Goal: Transaction & Acquisition: Purchase product/service

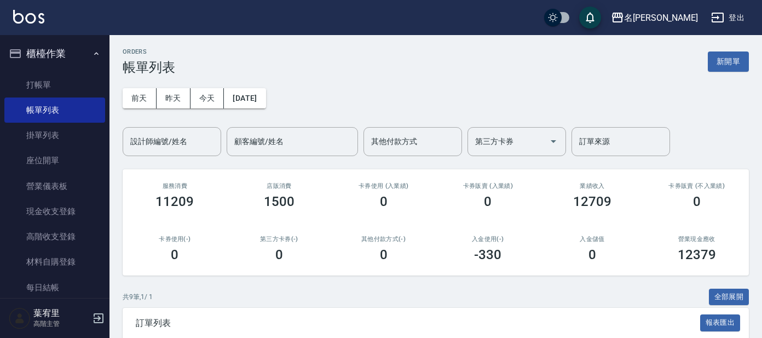
scroll to position [205, 0]
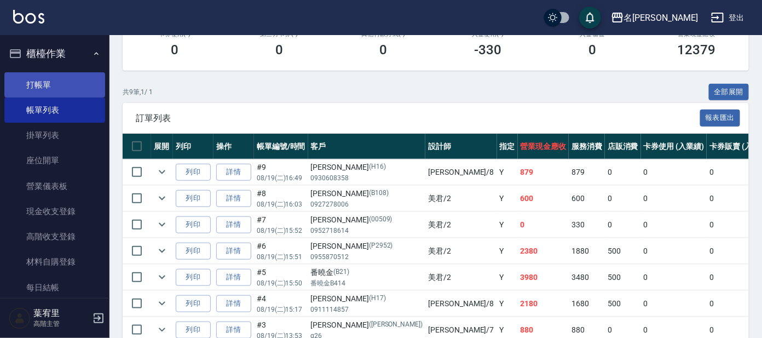
click at [33, 84] on link "打帳單" at bounding box center [54, 84] width 101 height 25
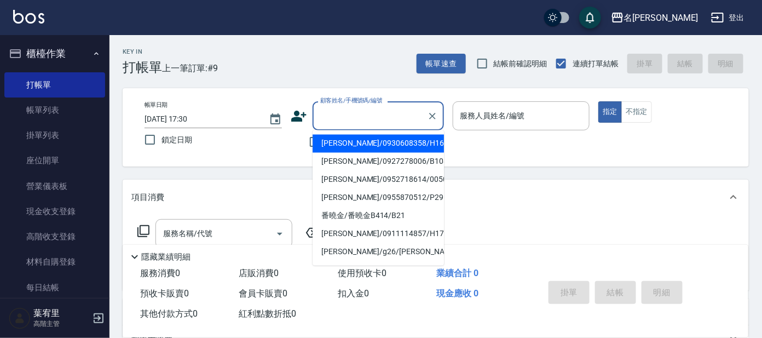
click at [345, 119] on input "顧客姓名/手機號碼/編號" at bounding box center [370, 115] width 105 height 19
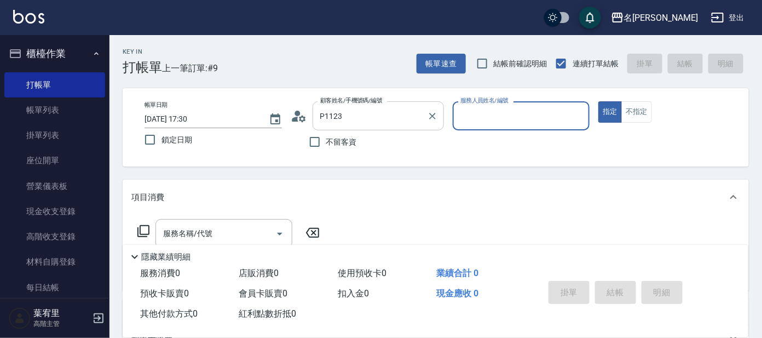
type input "[PERSON_NAME]/[PERSON_NAME]P1123/P1123"
type input "[PERSON_NAME]-7"
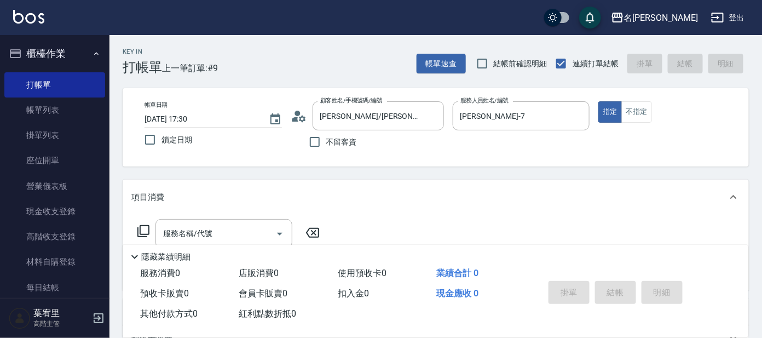
click at [143, 228] on icon at bounding box center [143, 231] width 13 height 13
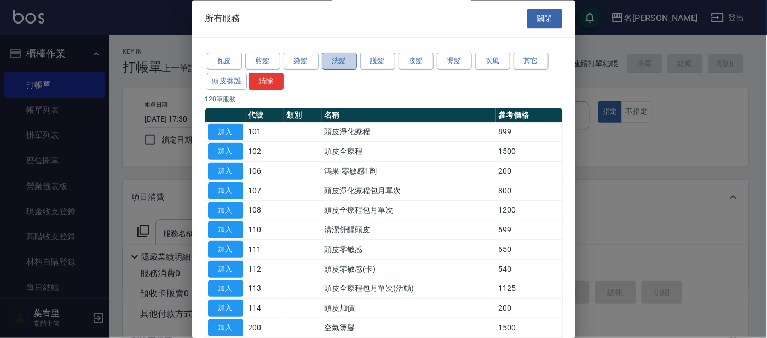
drag, startPoint x: 336, startPoint y: 60, endPoint x: 352, endPoint y: 58, distance: 16.6
click at [336, 60] on button "洗髮" at bounding box center [339, 61] width 35 height 17
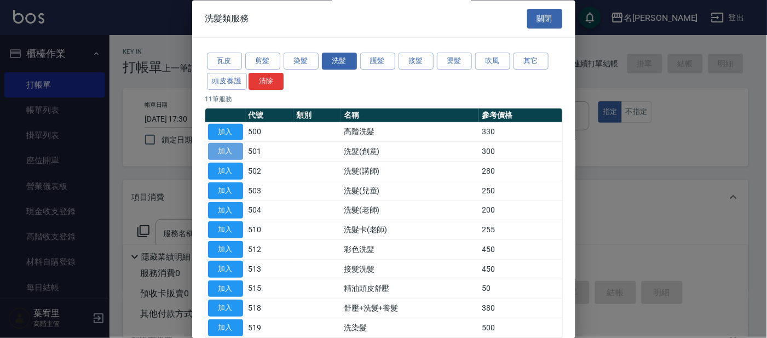
click at [223, 148] on button "加入" at bounding box center [225, 152] width 35 height 17
type input "洗髮(創意)(501)"
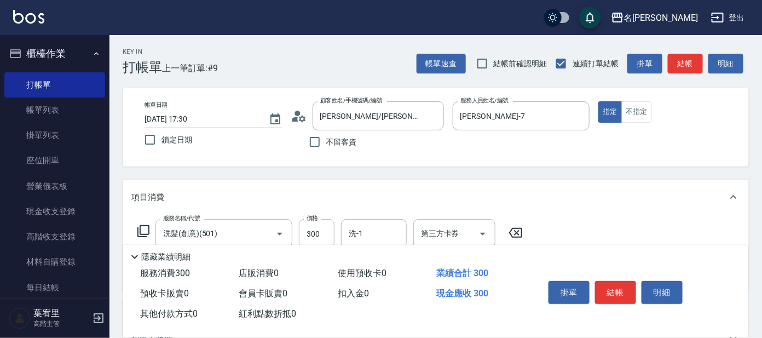
click at [142, 232] on icon at bounding box center [143, 231] width 13 height 13
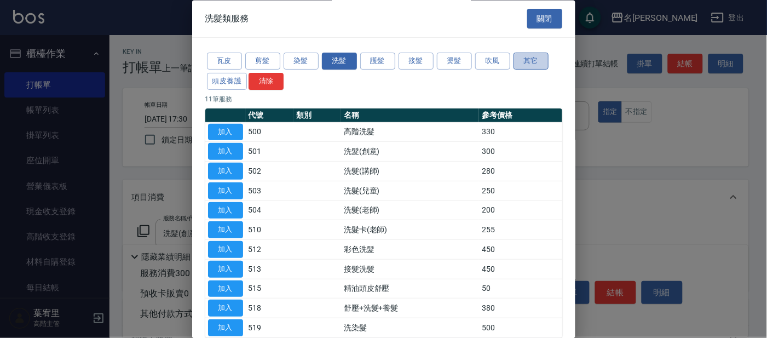
click at [526, 60] on button "其它" at bounding box center [531, 61] width 35 height 17
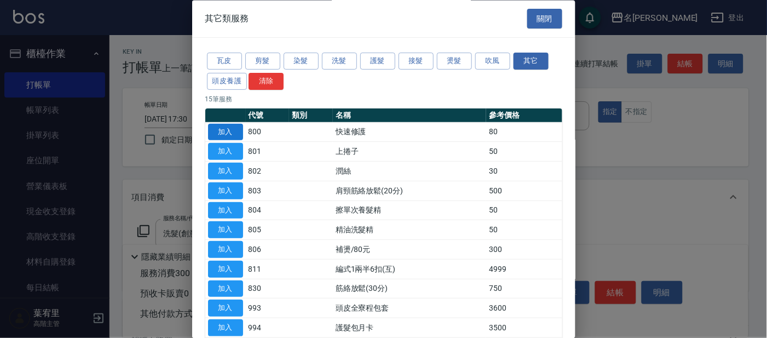
drag, startPoint x: 217, startPoint y: 128, endPoint x: 285, endPoint y: 155, distance: 73.5
click at [218, 128] on button "加入" at bounding box center [225, 132] width 35 height 17
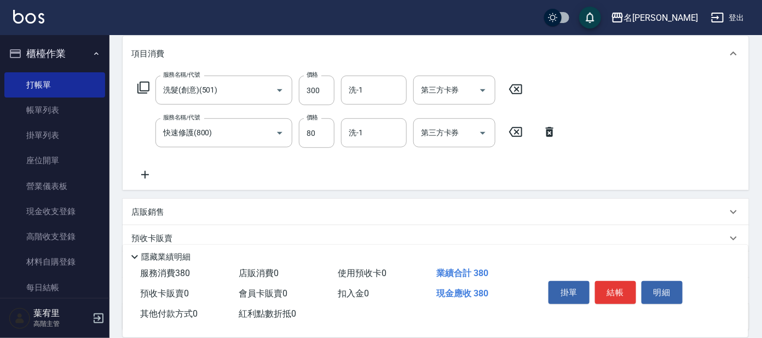
scroll to position [146, 0]
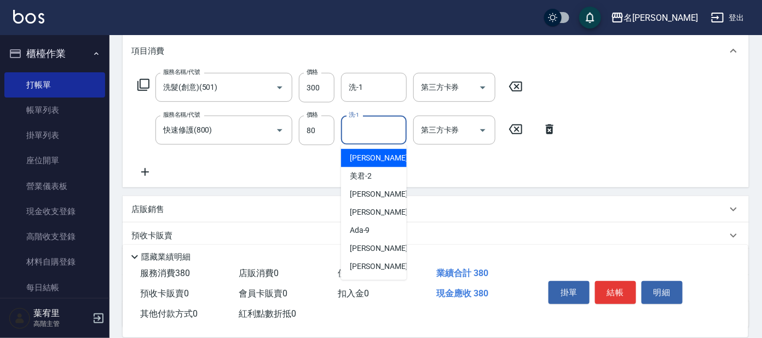
drag, startPoint x: 366, startPoint y: 128, endPoint x: 379, endPoint y: 137, distance: 15.7
click at [370, 131] on input "洗-1" at bounding box center [374, 130] width 56 height 19
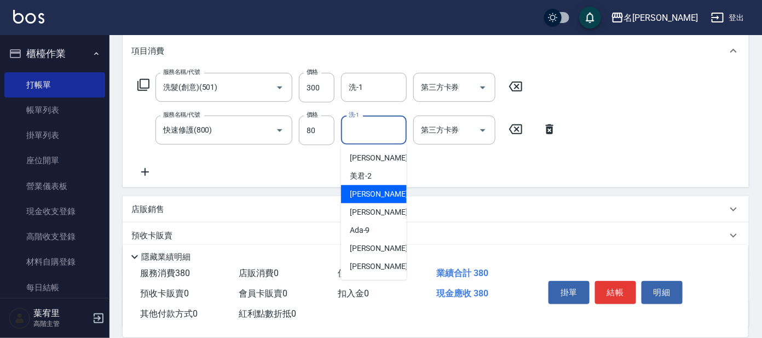
click at [362, 197] on span "[PERSON_NAME] -7" at bounding box center [382, 194] width 65 height 12
type input "[PERSON_NAME]-7"
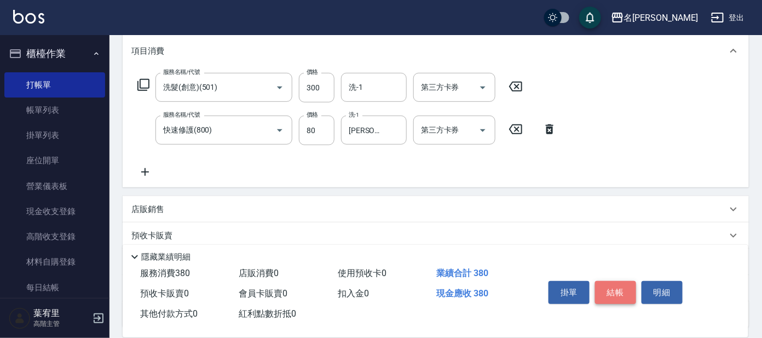
click at [611, 286] on button "結帳" at bounding box center [615, 292] width 41 height 23
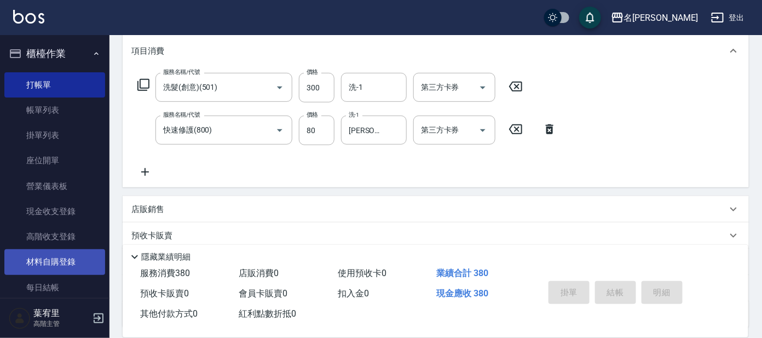
type input "[DATE] 17:31"
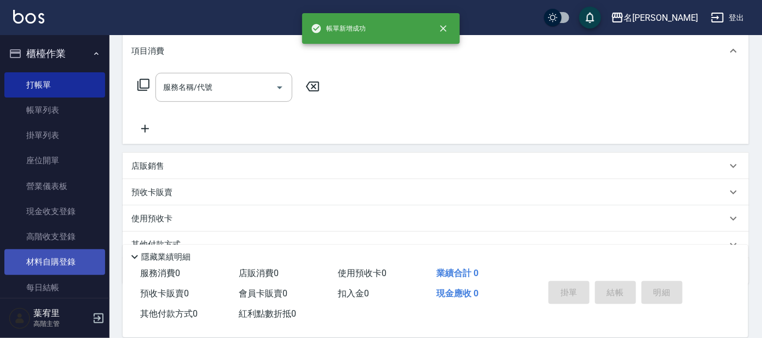
scroll to position [0, 0]
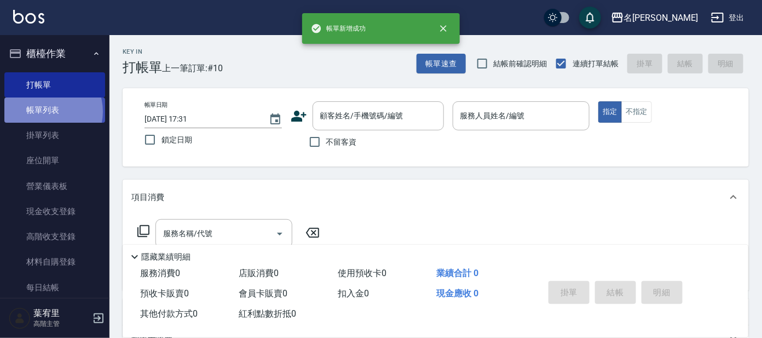
click at [46, 112] on link "帳單列表" at bounding box center [54, 110] width 101 height 25
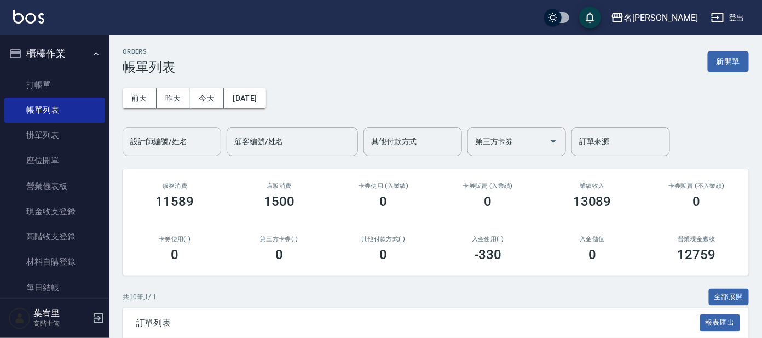
click at [149, 140] on input "設計師編號/姓名" at bounding box center [172, 141] width 89 height 19
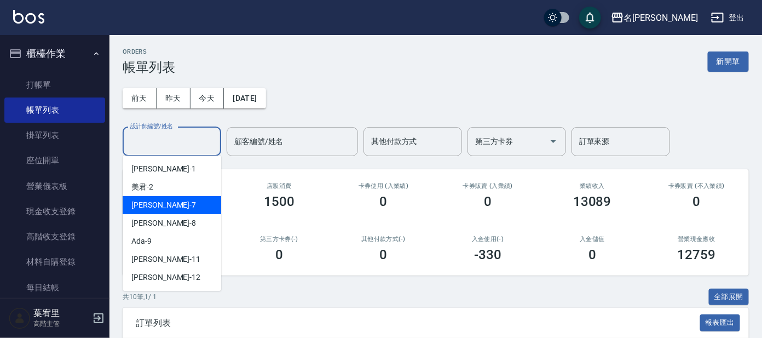
click at [146, 202] on span "[PERSON_NAME] -7" at bounding box center [163, 205] width 65 height 12
type input "[PERSON_NAME]-7"
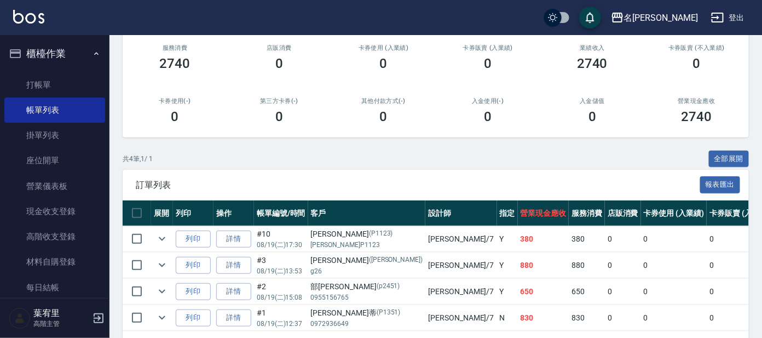
scroll to position [184, 0]
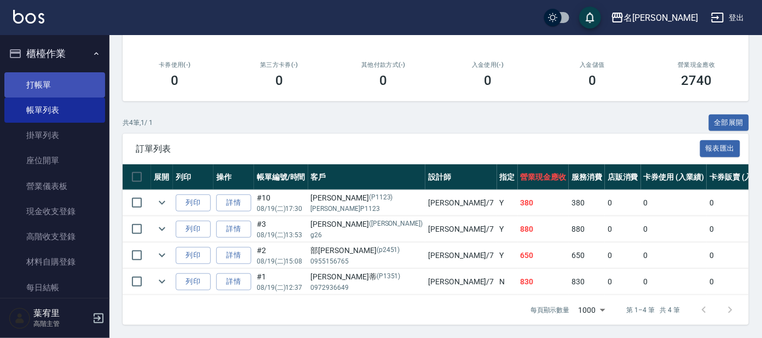
click at [42, 85] on link "打帳單" at bounding box center [54, 84] width 101 height 25
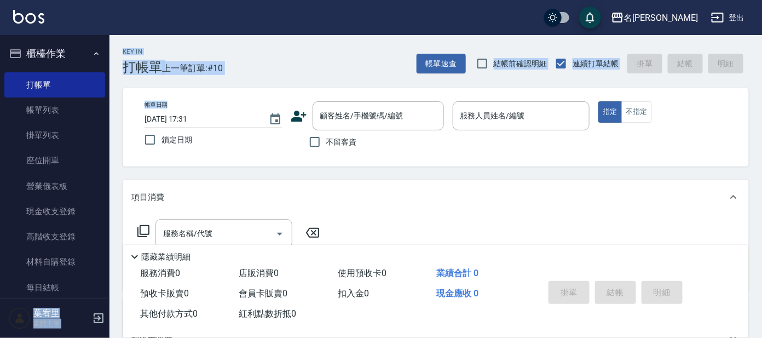
drag, startPoint x: 104, startPoint y: 41, endPoint x: 118, endPoint y: 88, distance: 48.7
click at [118, 88] on div "名留大龍 登出 櫃檯作業 打帳單 帳單列表 掛單列表 座位開單 營業儀表板 現金收支登錄 高階收支登錄 材料自購登錄 每日結帳 排班表 現場電腦打卡 掃碼打卡…" at bounding box center [381, 267] width 762 height 534
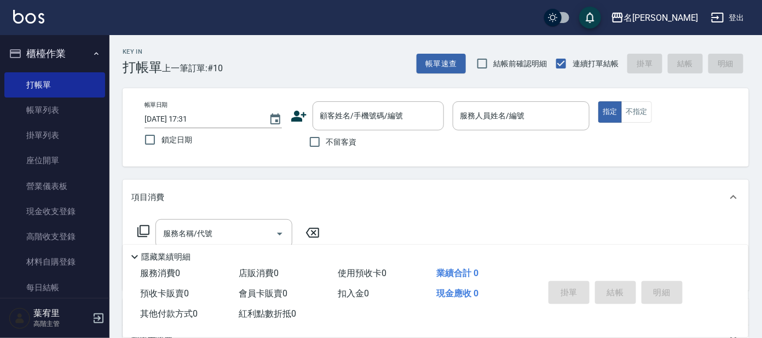
drag, startPoint x: 118, startPoint y: 88, endPoint x: 106, endPoint y: 76, distance: 17.4
click at [106, 87] on nav "櫃檯作業 打帳單 帳單列表 掛單列表 座位開單 營業儀表板 現金收支登錄 高階收支登錄 材料自購登錄 每日結帳 排班表 現場電腦打卡 掃碼打卡 預約管理 預約…" at bounding box center [55, 166] width 110 height 263
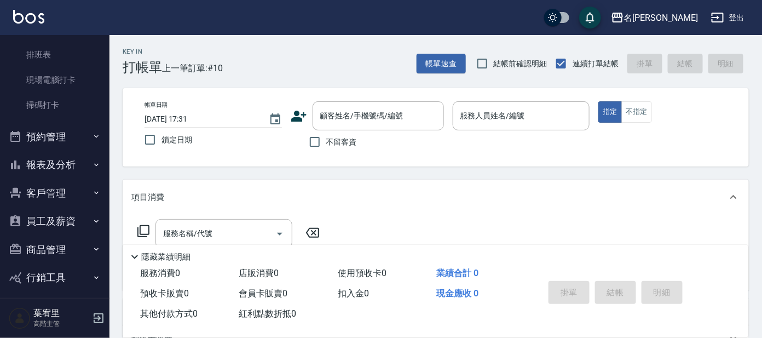
scroll to position [272, 0]
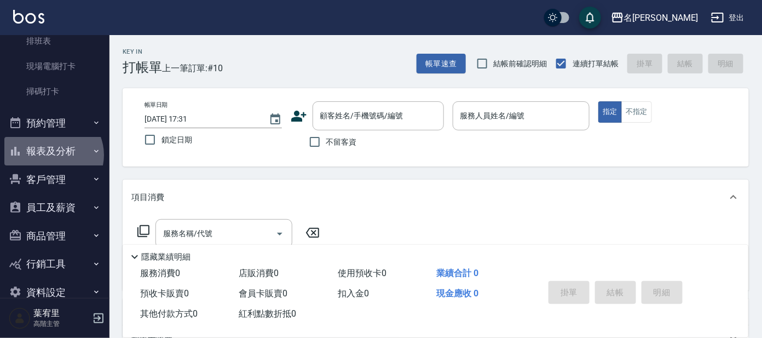
click at [52, 154] on button "報表及分析" at bounding box center [54, 151] width 101 height 28
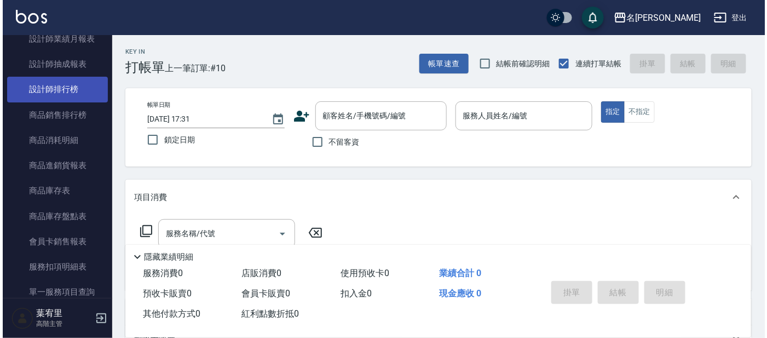
scroll to position [796, 0]
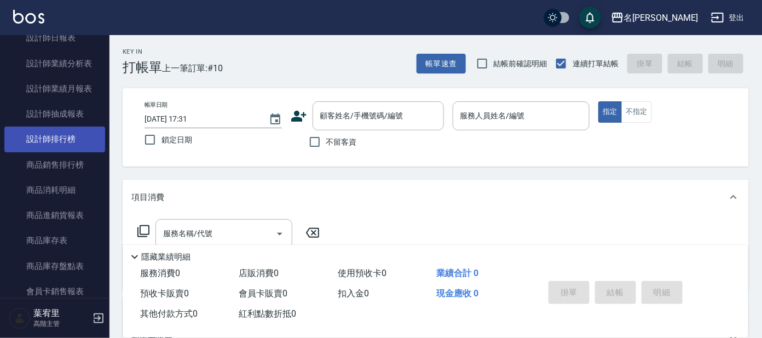
click at [55, 144] on link "設計師排行榜" at bounding box center [54, 139] width 101 height 25
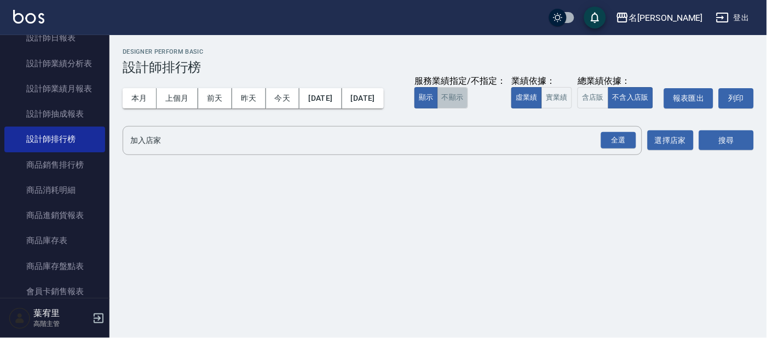
click at [438, 108] on button "不顯示" at bounding box center [453, 97] width 31 height 21
click at [542, 108] on button "實業績" at bounding box center [557, 97] width 31 height 21
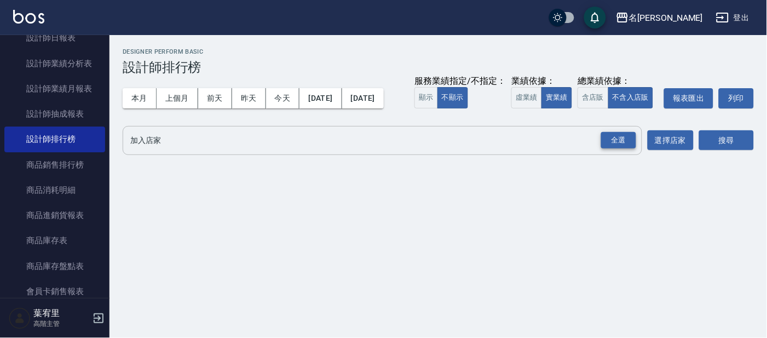
click at [620, 149] on div "全選" at bounding box center [618, 140] width 35 height 17
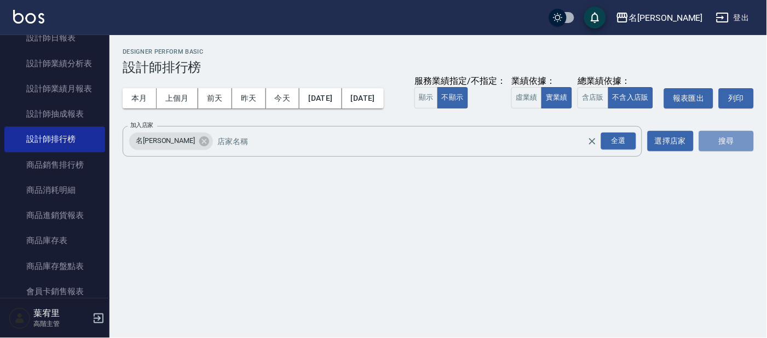
drag, startPoint x: 735, startPoint y: 160, endPoint x: 695, endPoint y: 158, distance: 40.0
click at [732, 151] on button "搜尋" at bounding box center [727, 141] width 55 height 20
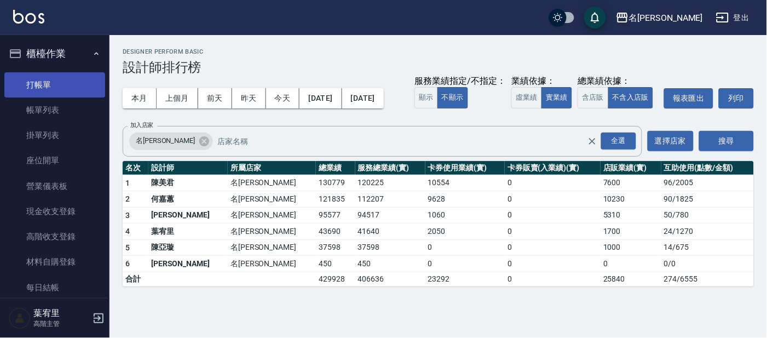
click at [41, 81] on link "打帳單" at bounding box center [54, 84] width 101 height 25
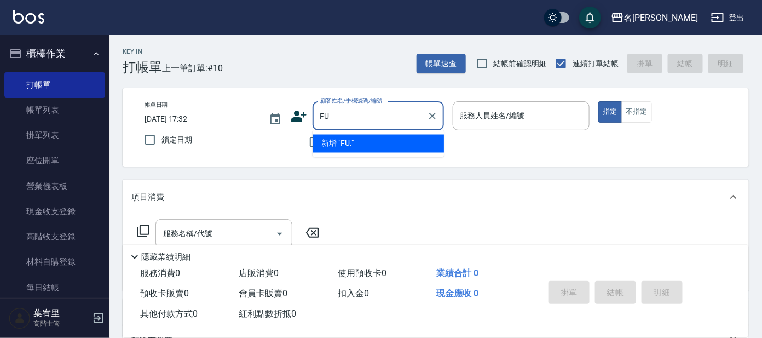
type input "F"
click at [363, 120] on input "[PERSON_NAME]" at bounding box center [370, 115] width 105 height 19
click at [353, 112] on input "[PERSON_NAME]" at bounding box center [370, 115] width 105 height 19
click at [351, 124] on input "[PERSON_NAME]" at bounding box center [370, 115] width 105 height 19
type input "邱"
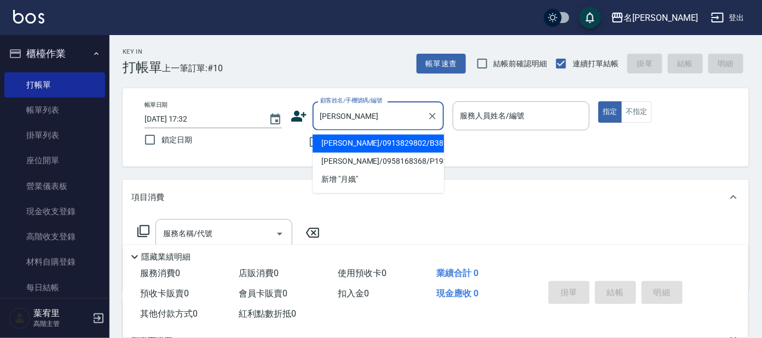
drag, startPoint x: 347, startPoint y: 114, endPoint x: 354, endPoint y: 108, distance: 10.1
click at [347, 114] on input "[PERSON_NAME]" at bounding box center [370, 115] width 105 height 19
type input "月"
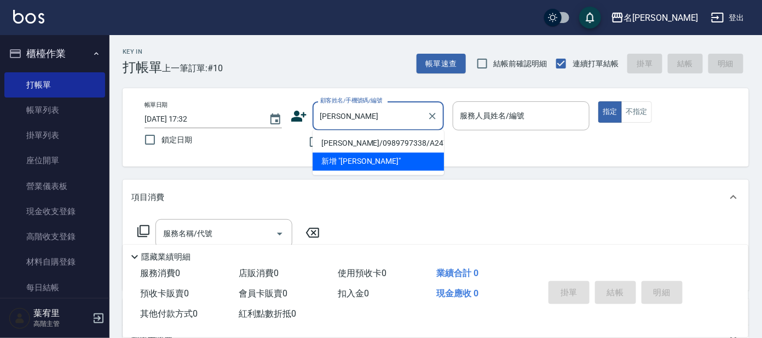
type input "[PERSON_NAME]"
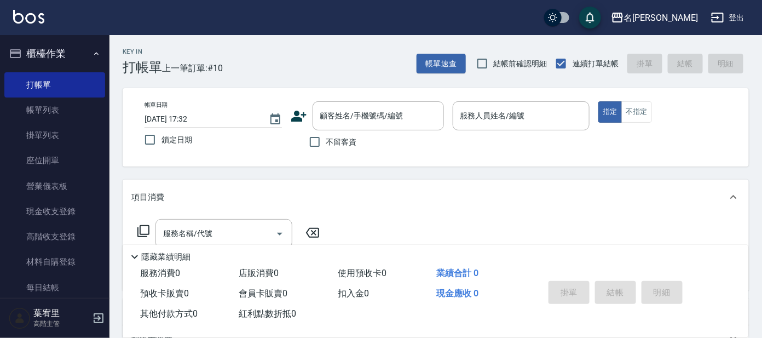
drag, startPoint x: 636, startPoint y: 319, endPoint x: 708, endPoint y: 348, distance: 77.9
click at [708, 337] on html "名留大龍 登出 櫃檯作業 打帳單 帳單列表 掛單列表 座位開單 營業儀表板 現金收支登錄 高階收支登錄 材料自購登錄 每日結帳 排班表 現場電腦打卡 掃碼打卡…" at bounding box center [381, 267] width 762 height 534
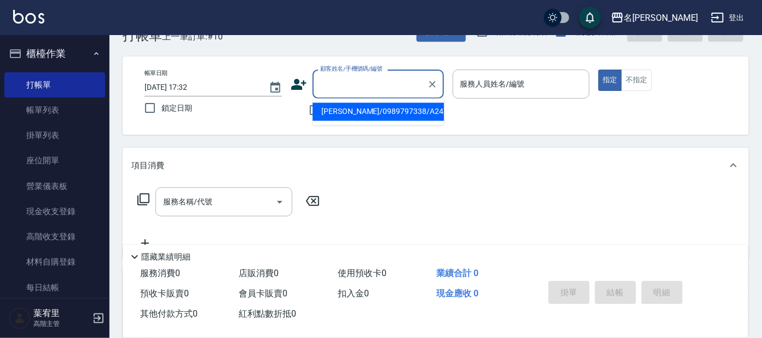
drag, startPoint x: 336, startPoint y: 90, endPoint x: 335, endPoint y: 84, distance: 6.7
click at [341, 86] on input "顧客姓名/手機號碼/編號" at bounding box center [370, 83] width 105 height 19
click at [395, 110] on li "[PERSON_NAME]/0989797338/A247" at bounding box center [378, 112] width 131 height 18
type input "[PERSON_NAME]/0989797338/A247"
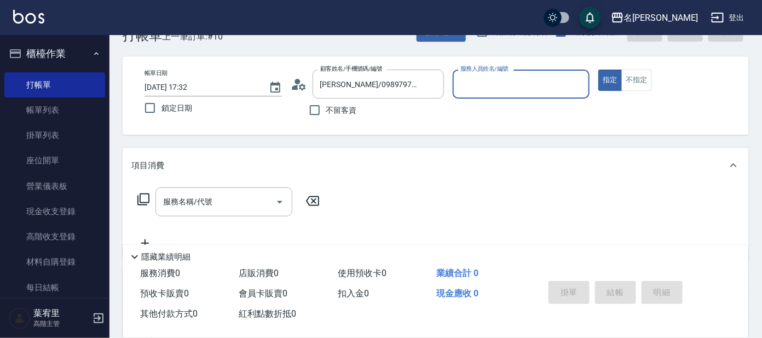
type input "宥里-1"
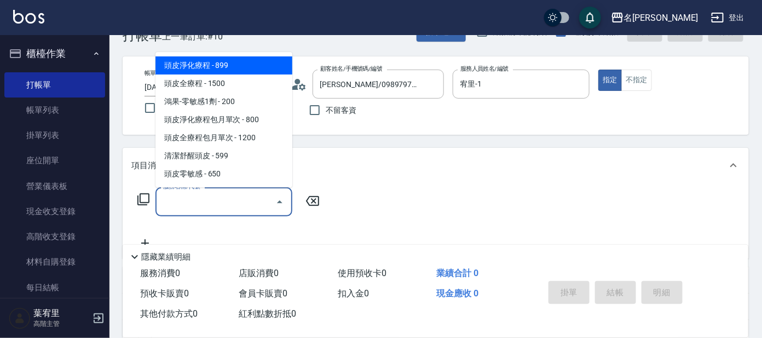
click at [180, 200] on input "服務名稱/代號" at bounding box center [215, 201] width 111 height 19
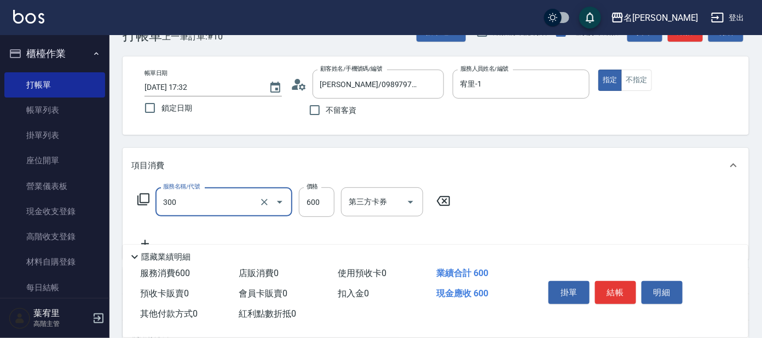
type input "剪髮 講師級設計師(300)"
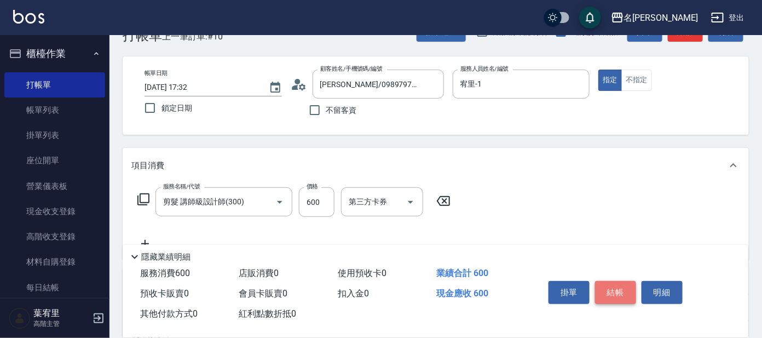
click at [620, 287] on button "結帳" at bounding box center [615, 292] width 41 height 23
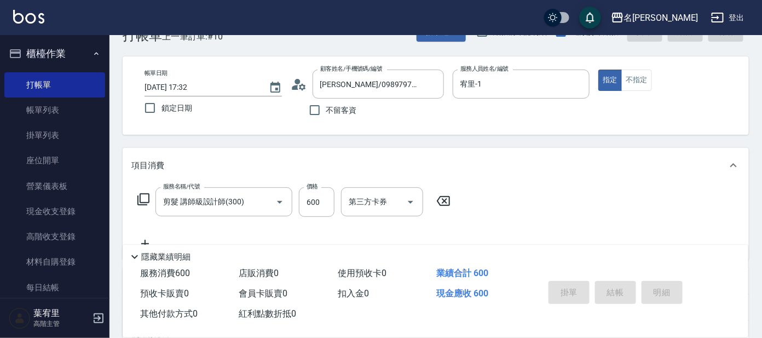
type input "[DATE] 17:53"
